Goal: Transaction & Acquisition: Purchase product/service

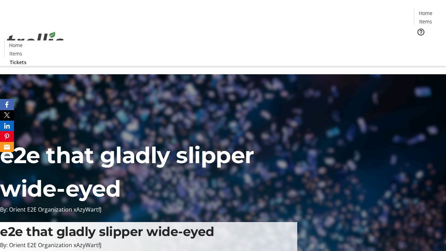
click at [420, 40] on span "Tickets" at bounding box center [428, 43] width 17 height 7
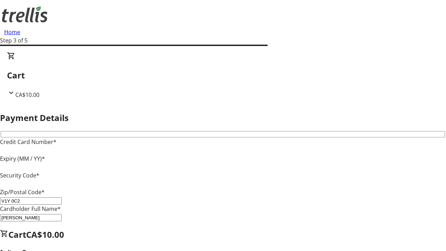
type input "V1Y 0C2"
